Goal: Transaction & Acquisition: Purchase product/service

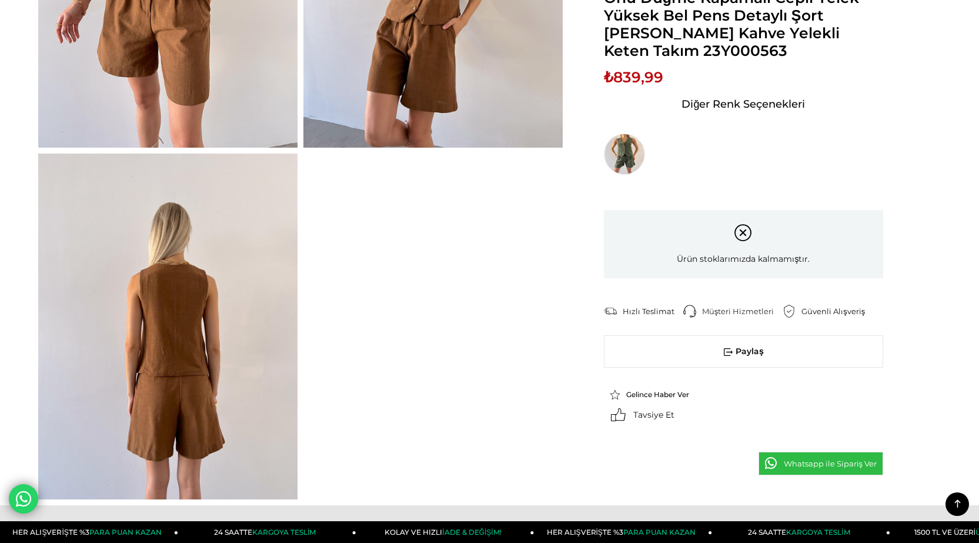
scroll to position [294, 0]
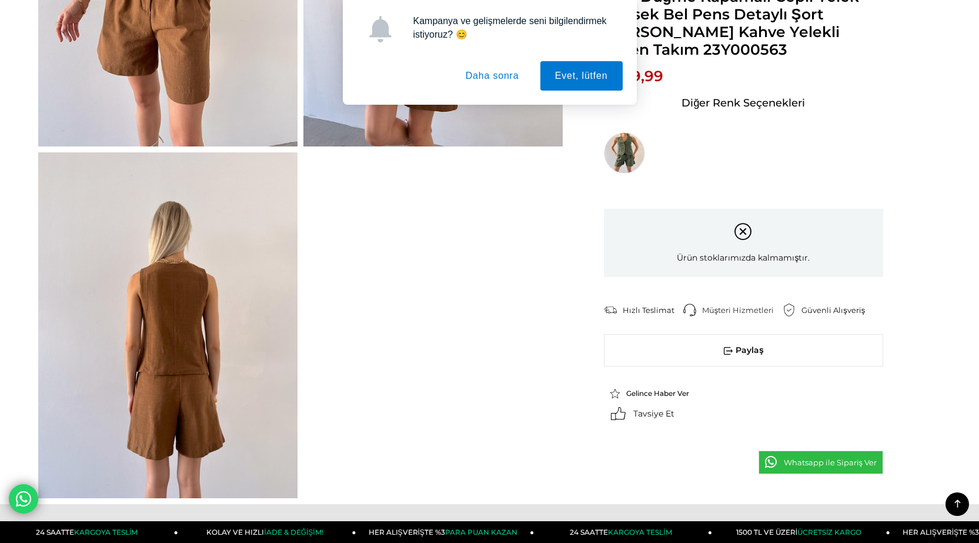
click at [960, 499] on icon at bounding box center [957, 503] width 15 height 15
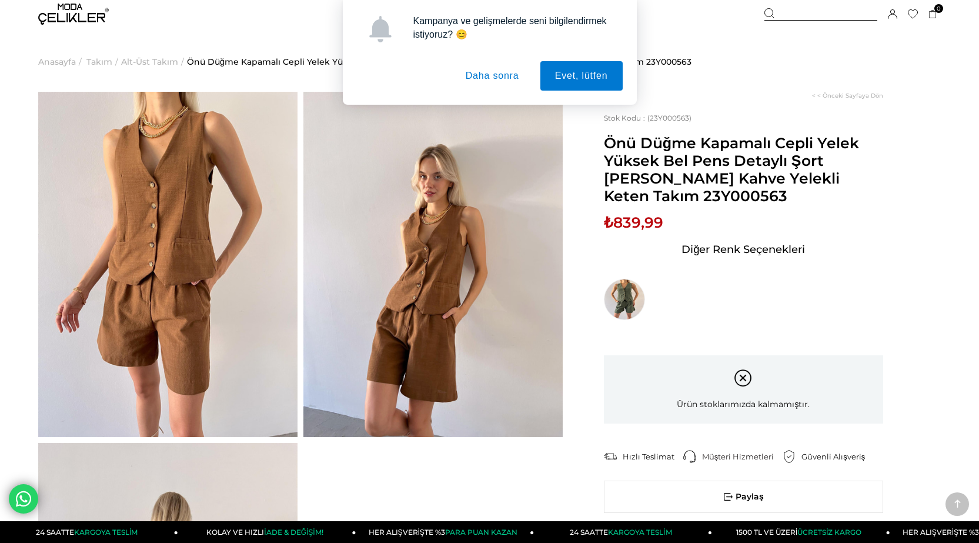
scroll to position [0, 0]
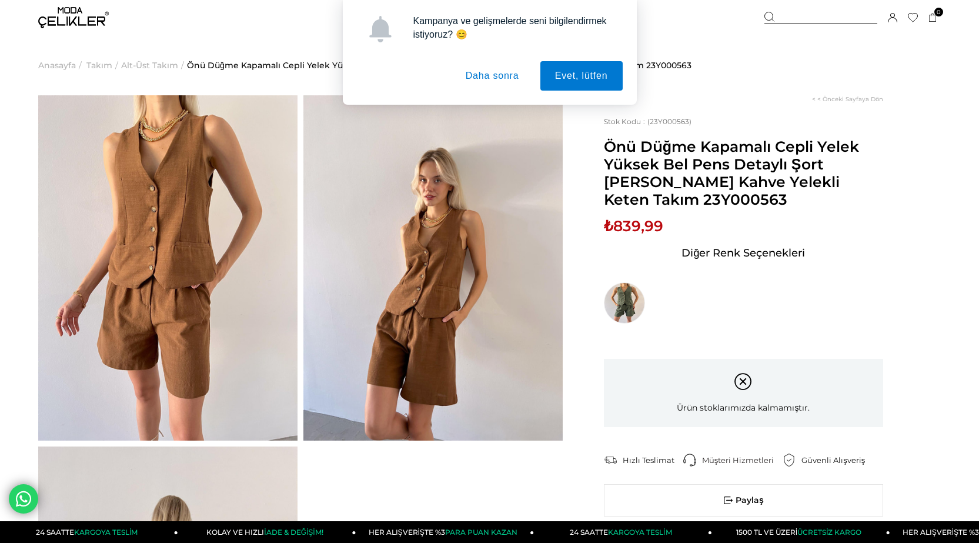
click at [489, 78] on button "Daha sonra" at bounding box center [492, 75] width 83 height 29
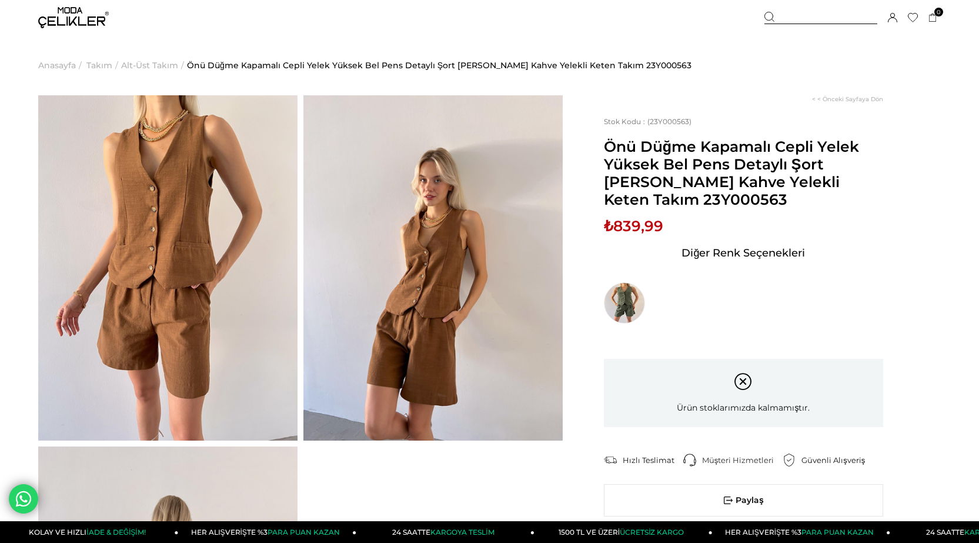
click at [76, 8] on img at bounding box center [73, 17] width 71 height 21
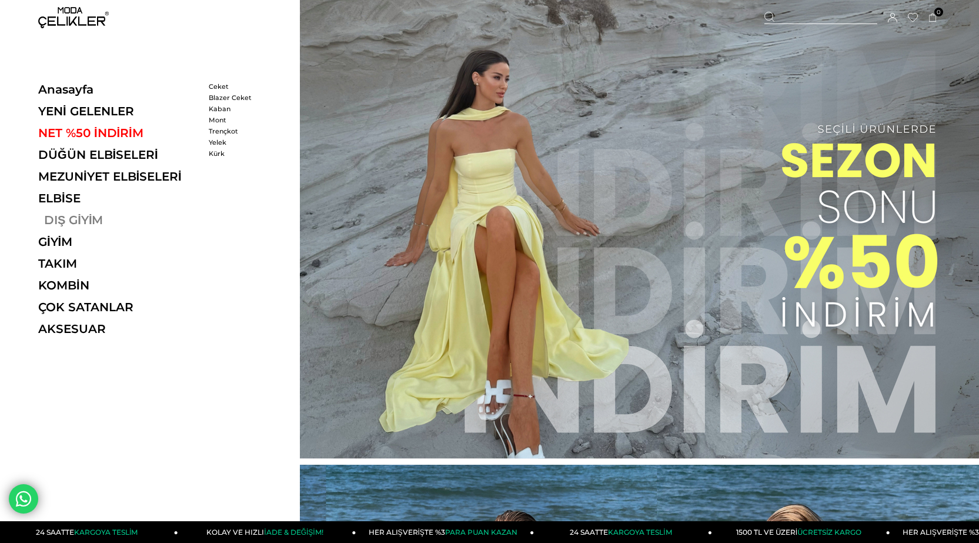
click at [102, 218] on link "DIŞ GİYİM" at bounding box center [119, 220] width 162 height 14
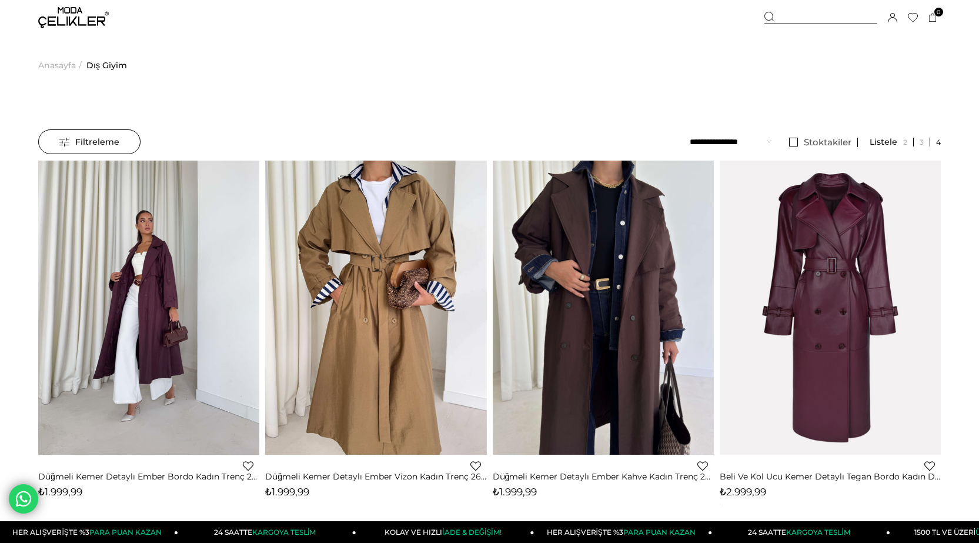
click at [101, 133] on span "Filtreleme" at bounding box center [89, 142] width 60 height 24
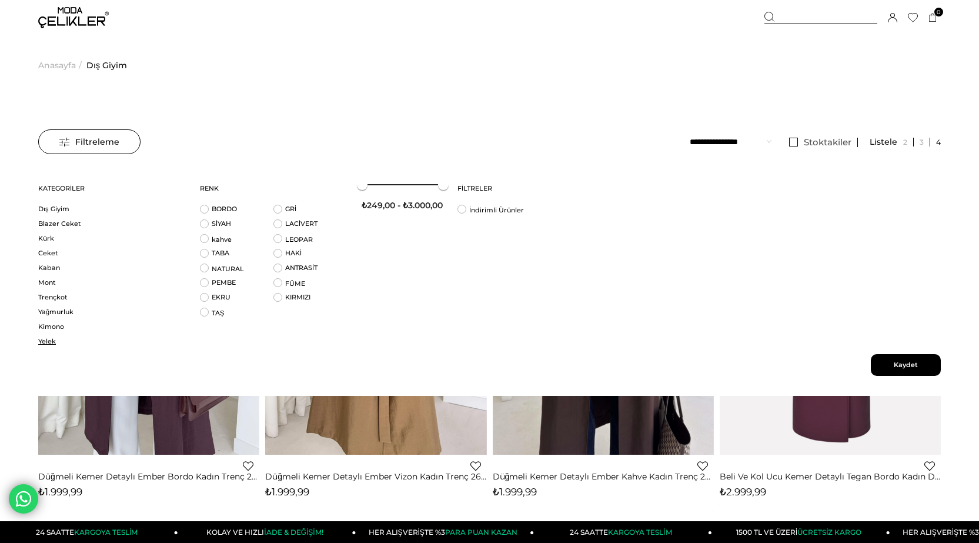
click at [51, 338] on link "Yelek" at bounding box center [111, 341] width 147 height 9
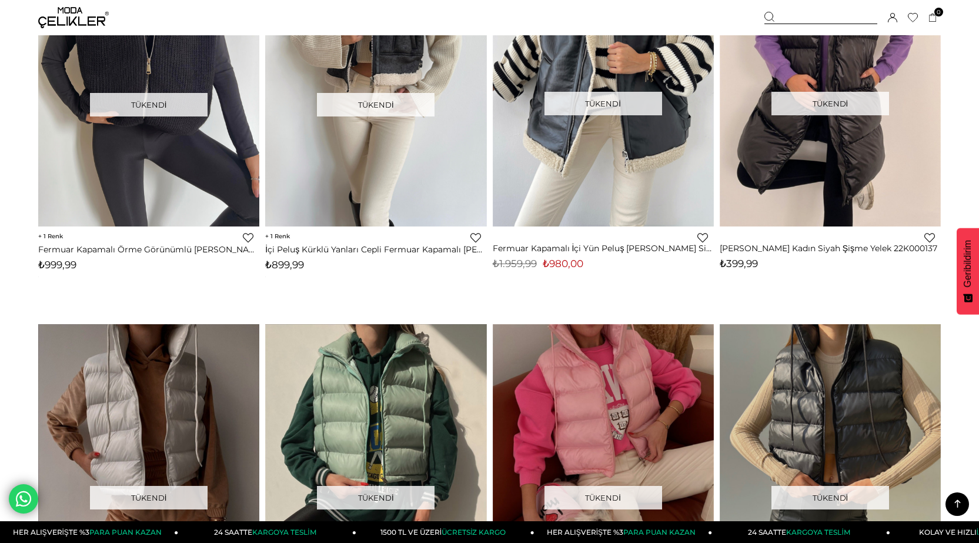
scroll to position [4428, 0]
